Goal: Task Accomplishment & Management: Complete application form

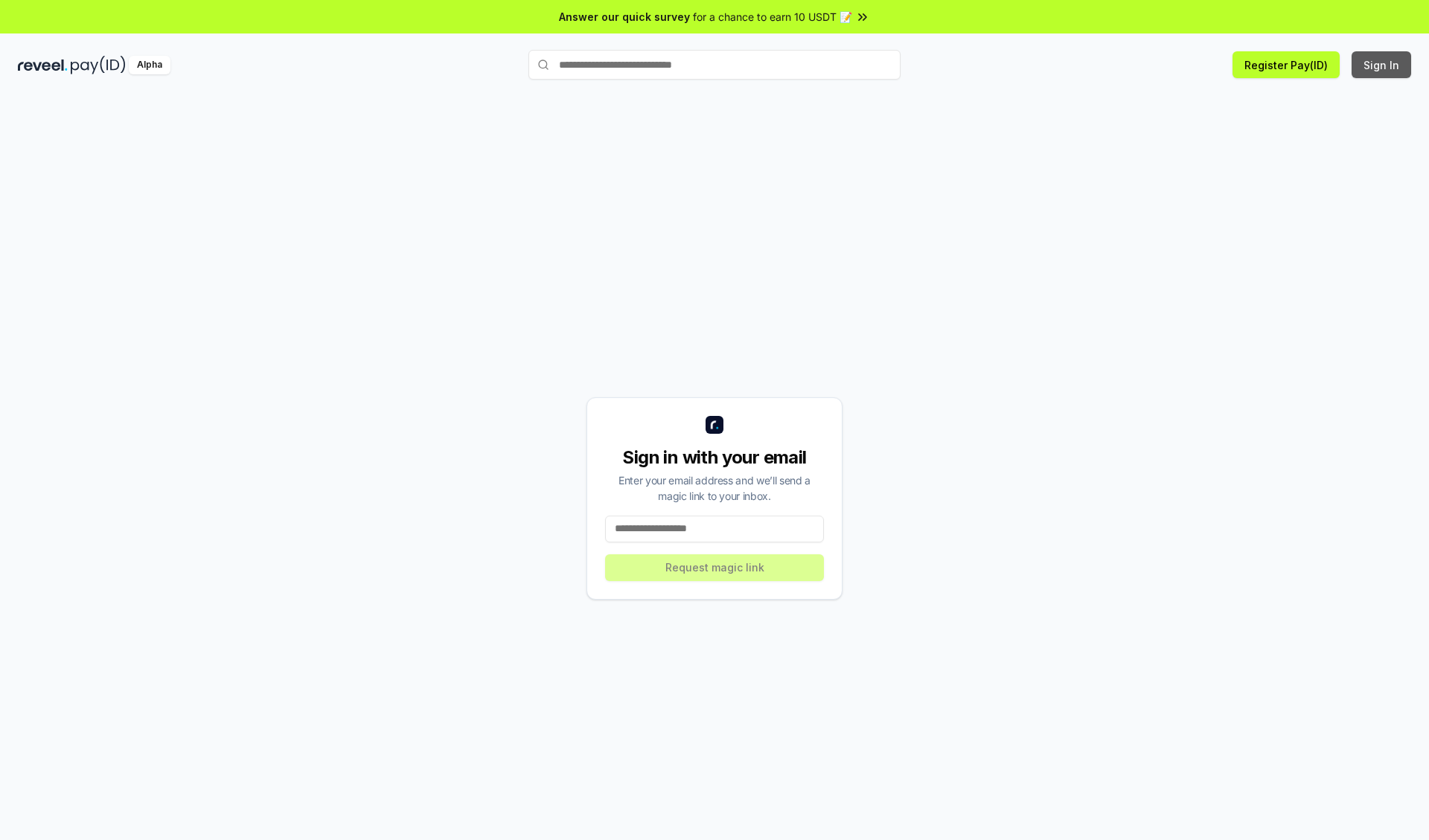
click at [1382, 65] on button "Sign In" at bounding box center [1381, 65] width 59 height 27
type input "**********"
click at [714, 567] on button "Request magic link" at bounding box center [714, 567] width 219 height 27
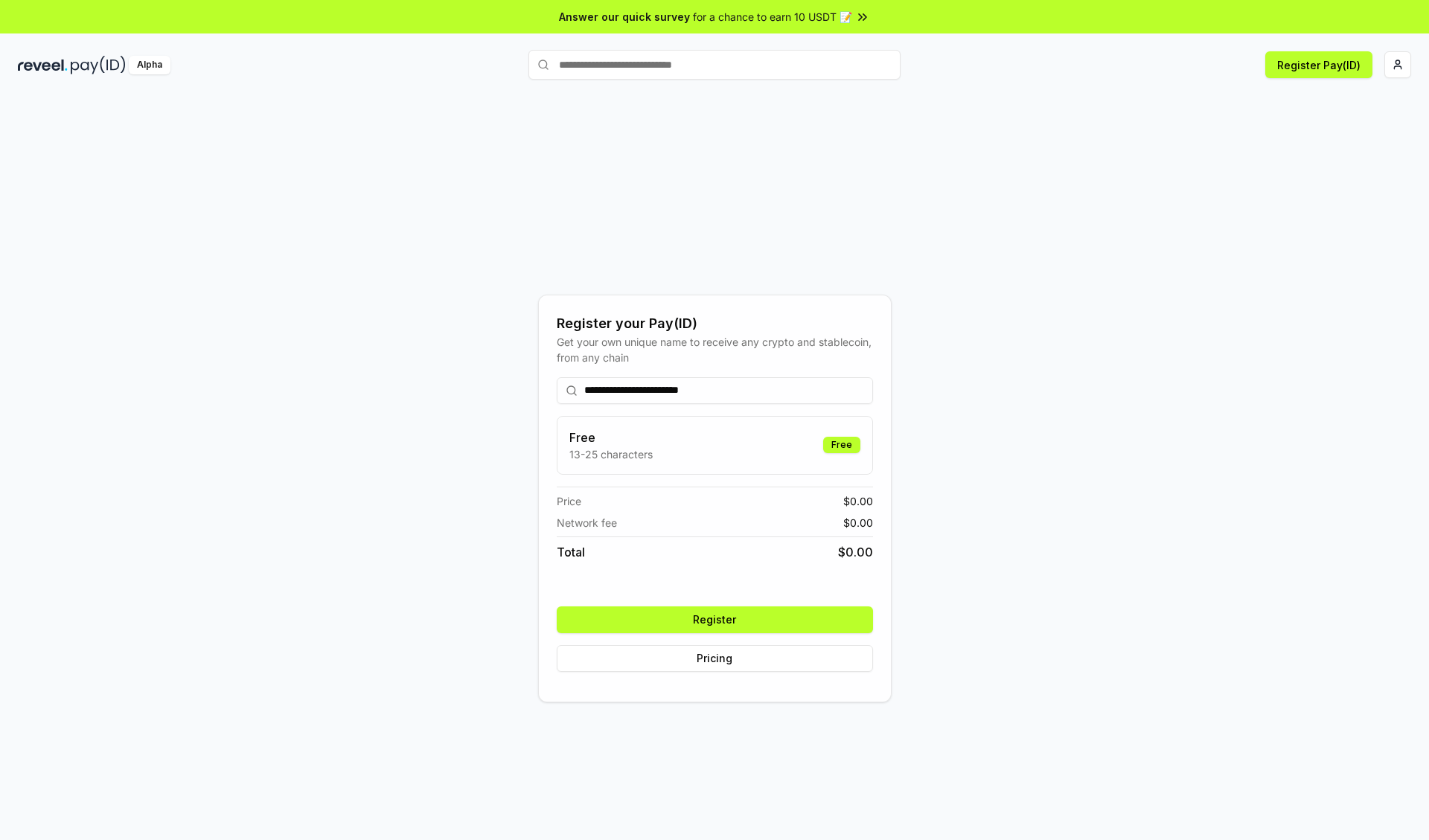
click at [714, 619] on button "Register" at bounding box center [714, 619] width 317 height 27
